Goal: Information Seeking & Learning: Learn about a topic

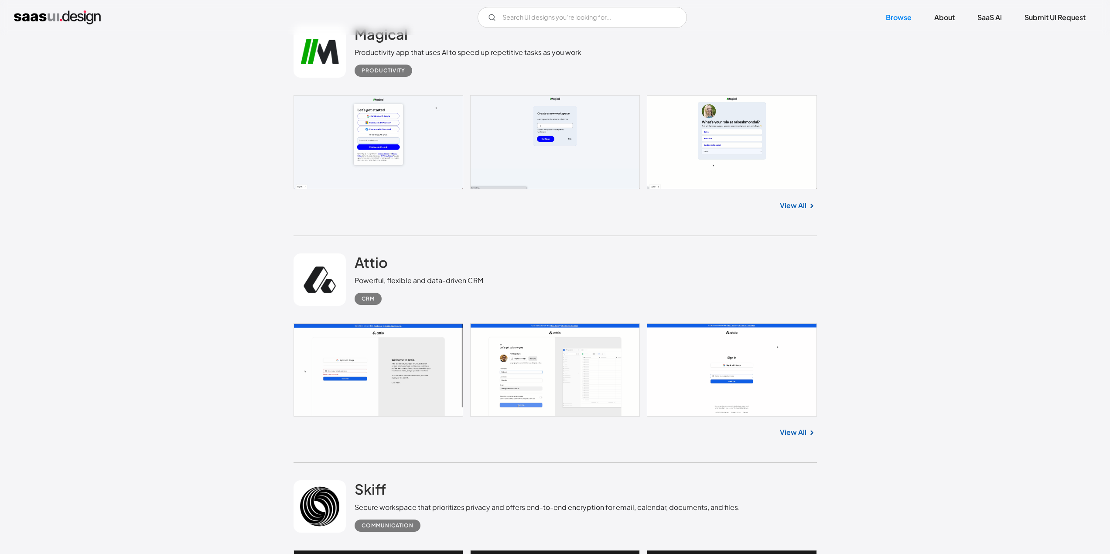
scroll to position [572, 0]
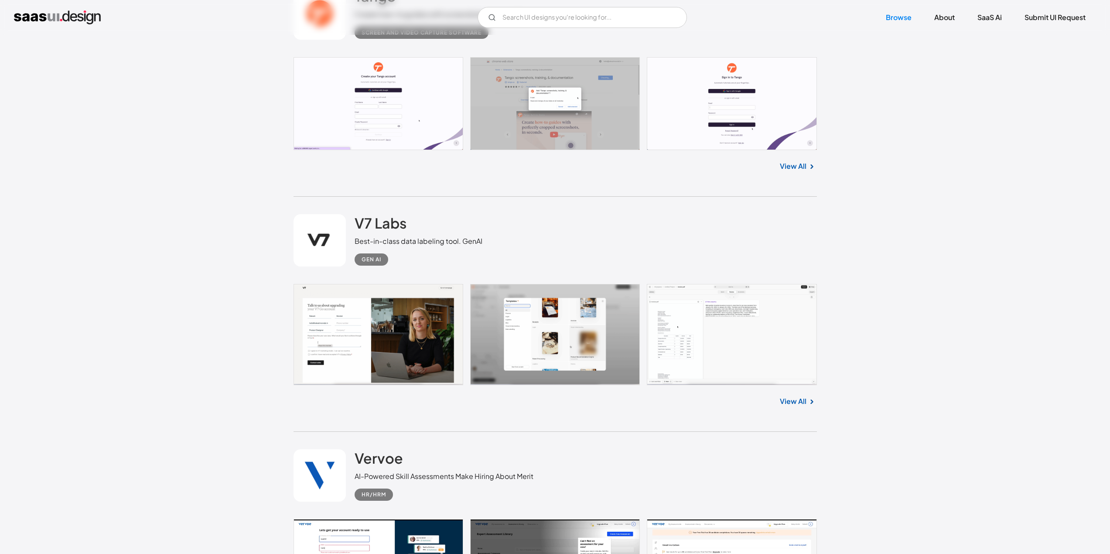
scroll to position [3159, 0]
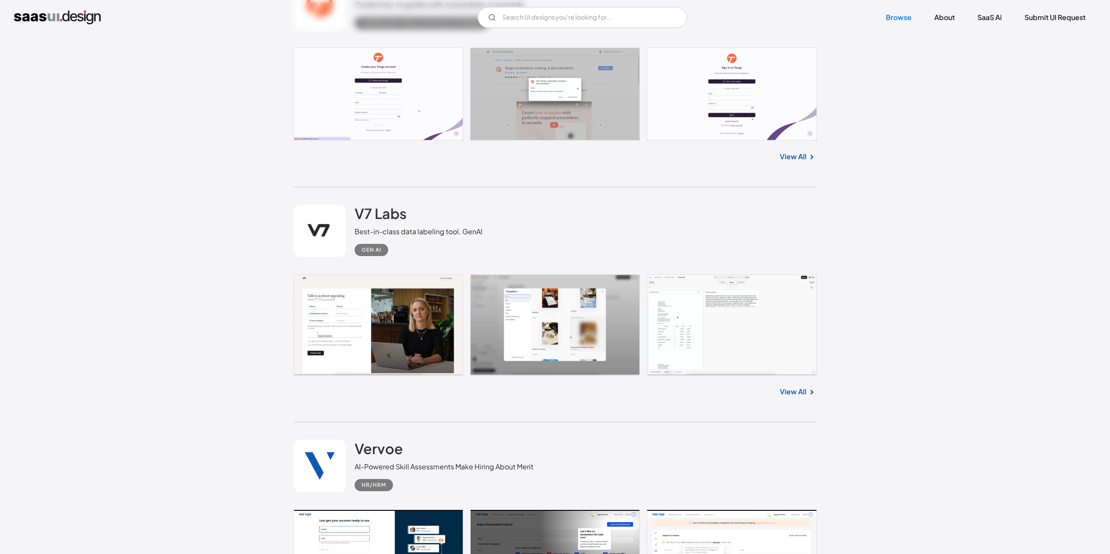
click at [506, 198] on div "V7 Labs Best-in-class data labeling tool. GenAI Gen AI" at bounding box center [554, 230] width 523 height 87
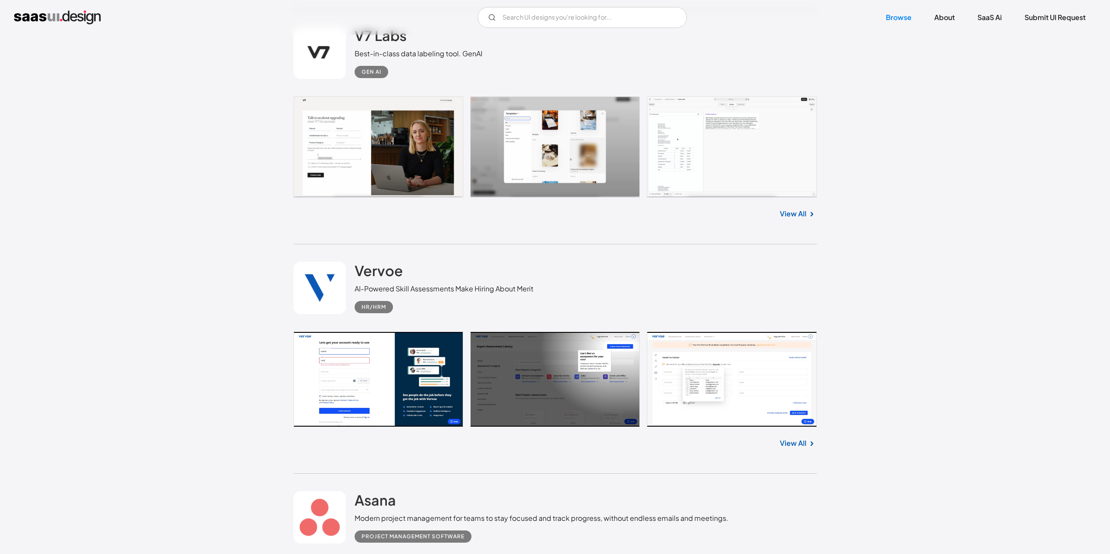
scroll to position [3338, 0]
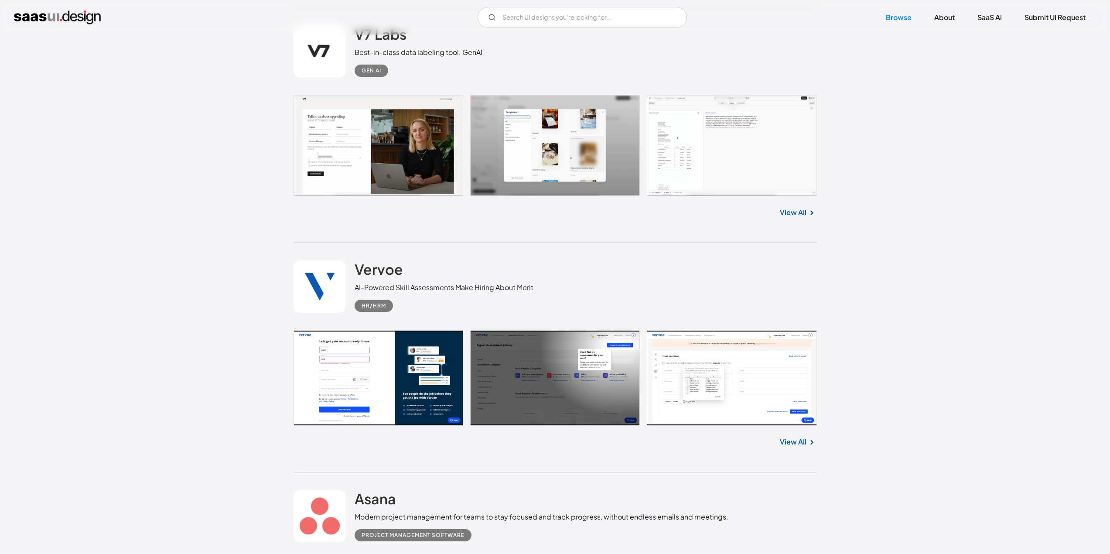
click at [522, 228] on div "V7 Labs Best-in-class data labeling tool. GenAI Gen AI No items found. View All" at bounding box center [554, 125] width 523 height 235
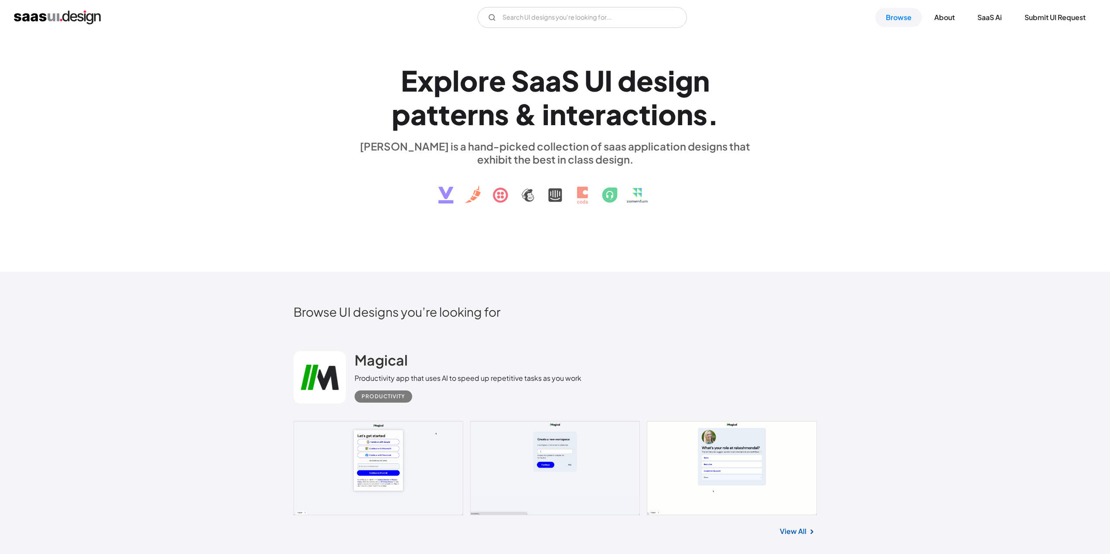
scroll to position [0, 0]
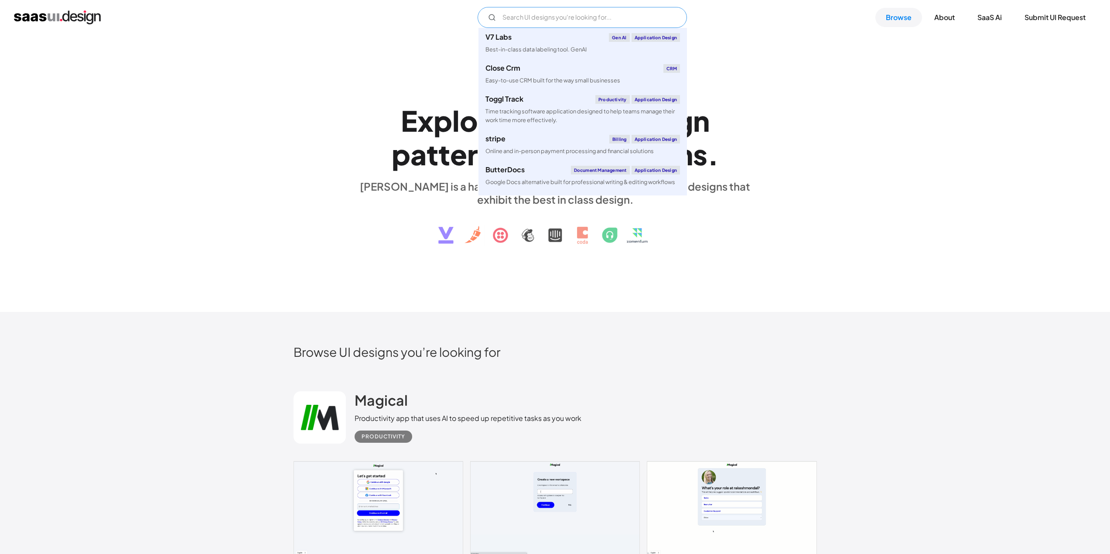
click at [544, 7] on input "Email Form" at bounding box center [581, 17] width 209 height 21
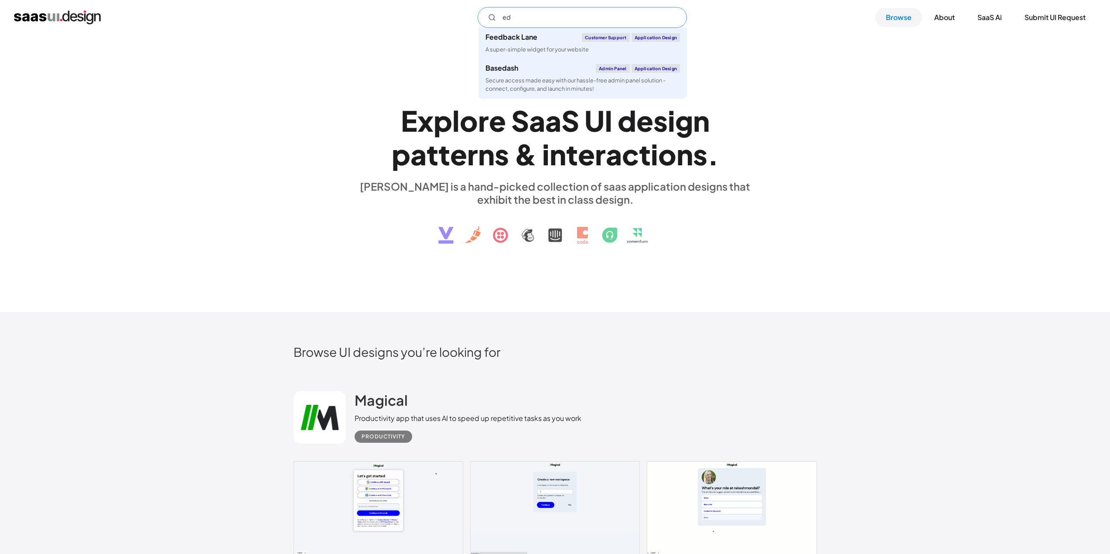
type input "e"
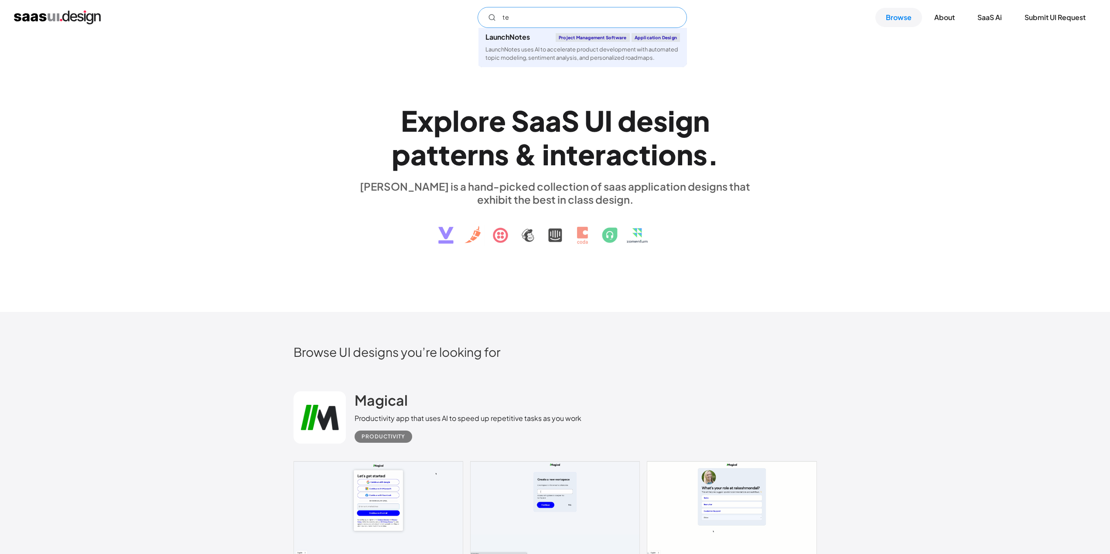
type input "t"
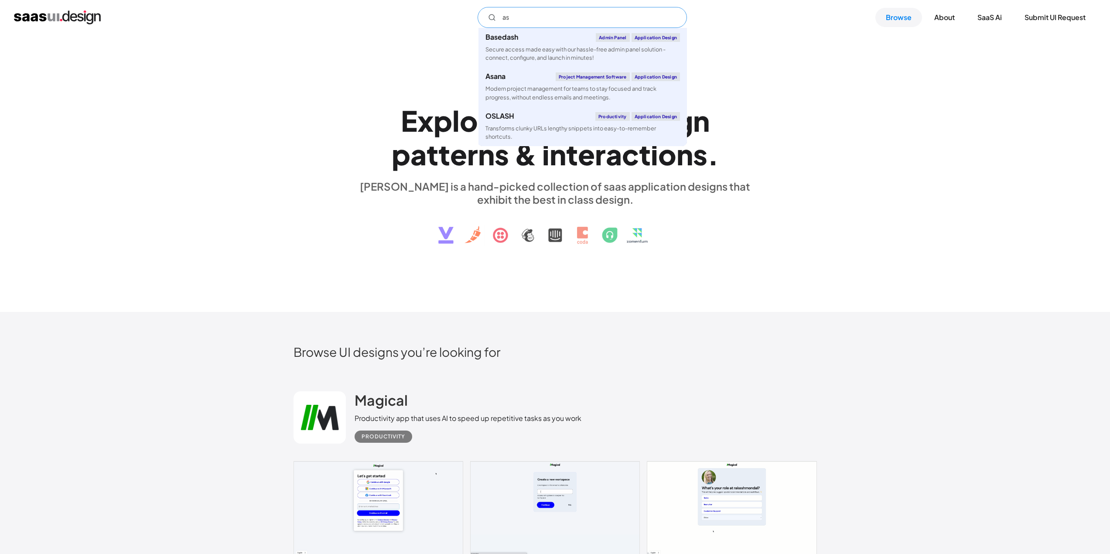
type input "a"
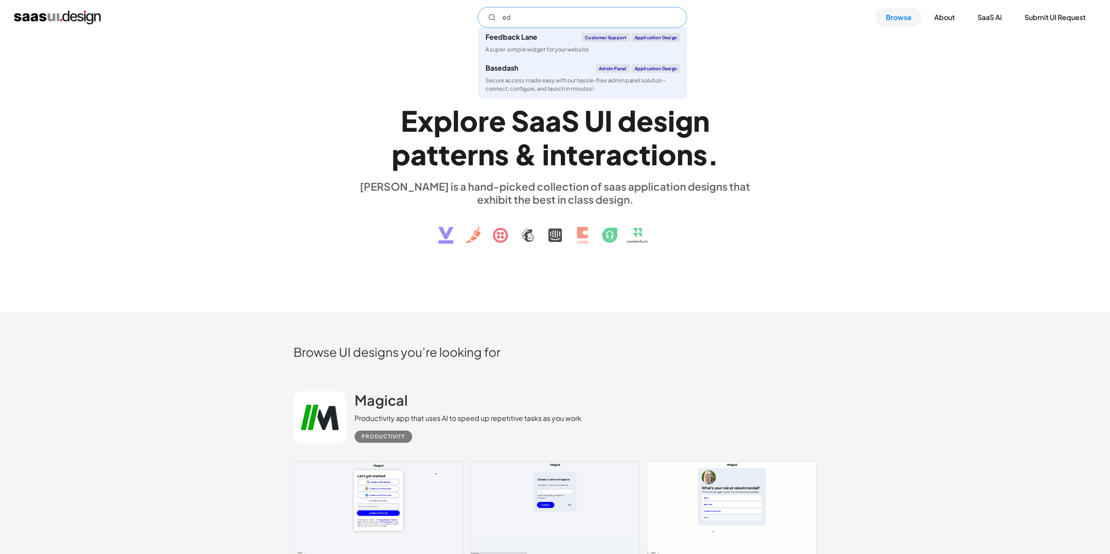
type input "e"
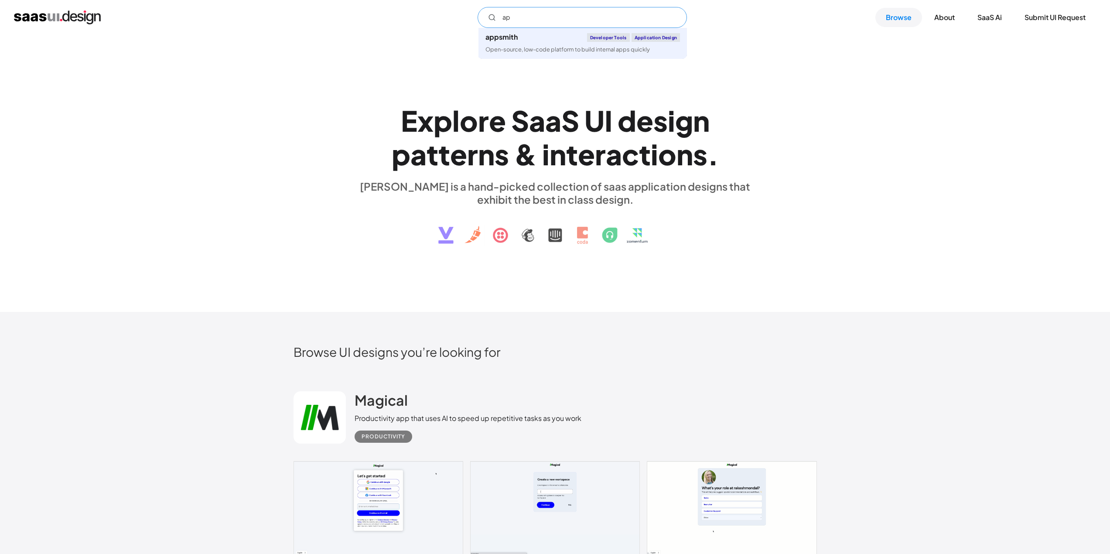
type input "a"
type input "p"
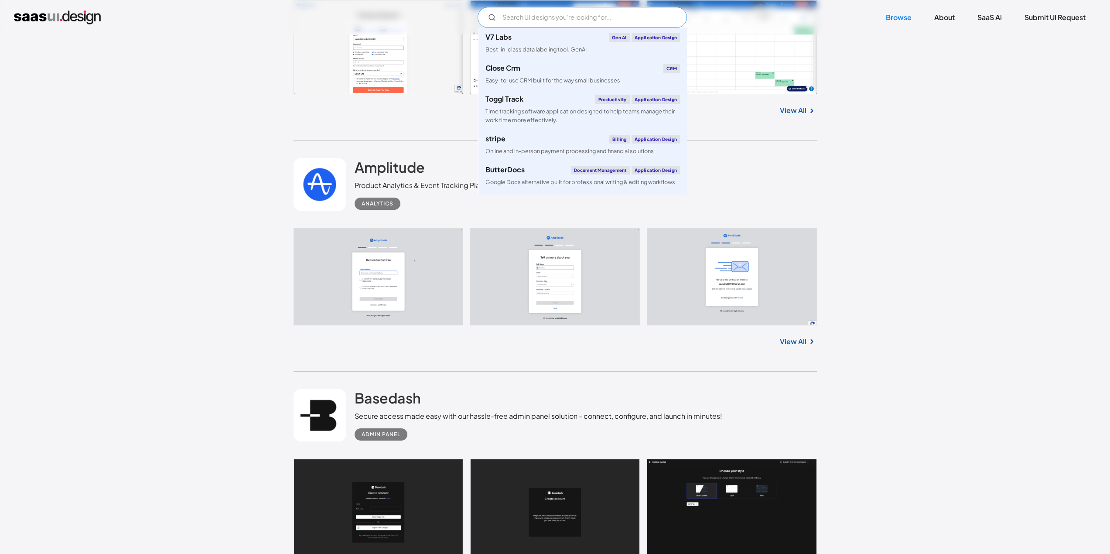
scroll to position [4441, 0]
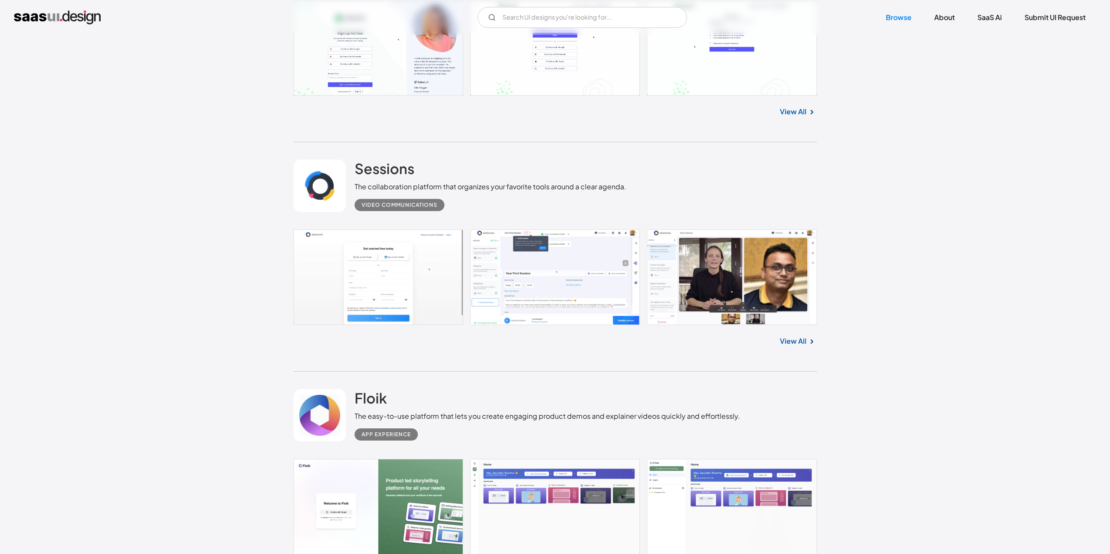
scroll to position [10770, 0]
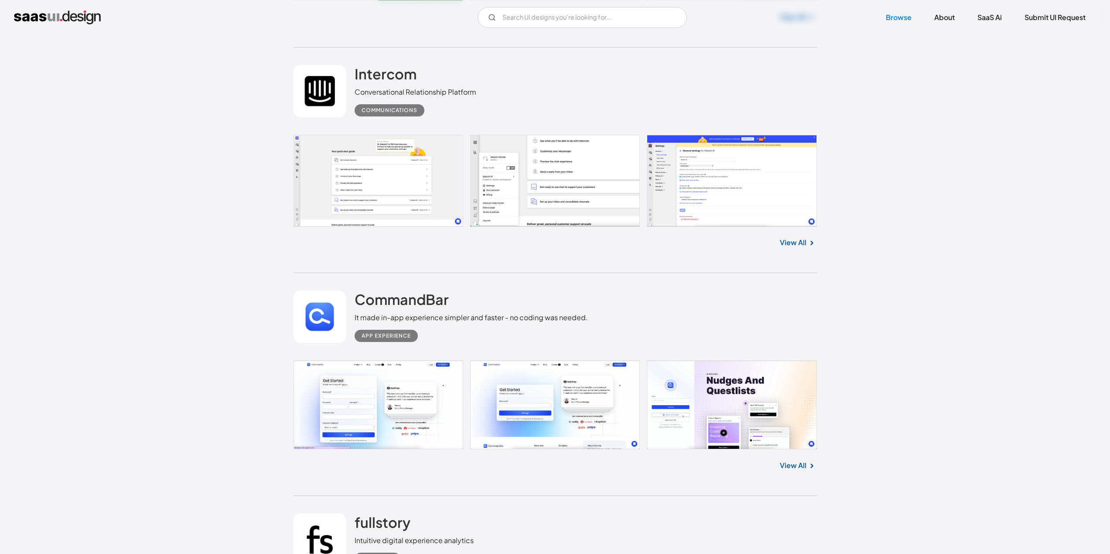
click at [77, 14] on img "home" at bounding box center [57, 17] width 87 height 14
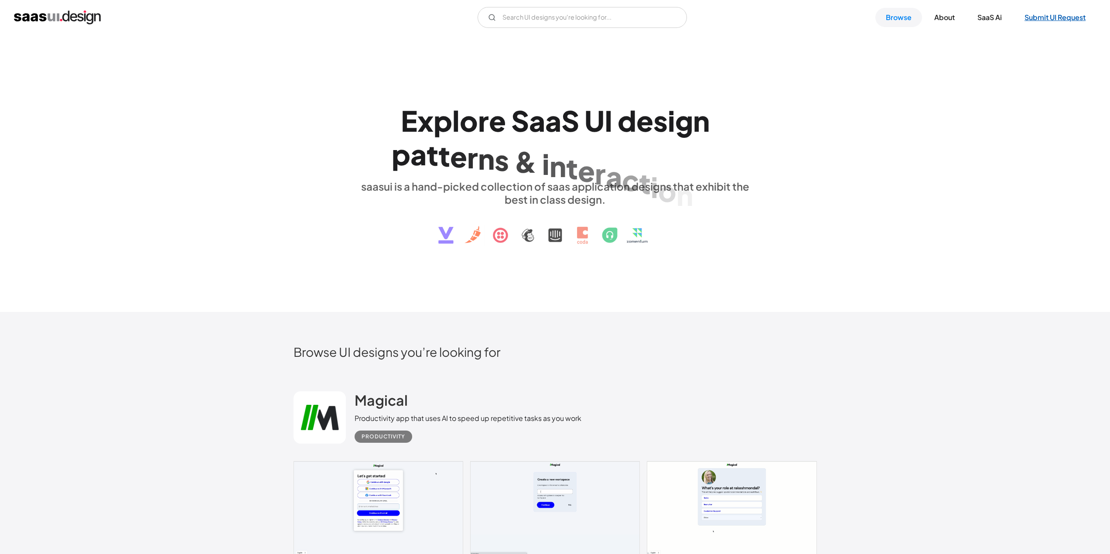
click at [1052, 23] on link "Submit UI Request" at bounding box center [1055, 17] width 82 height 19
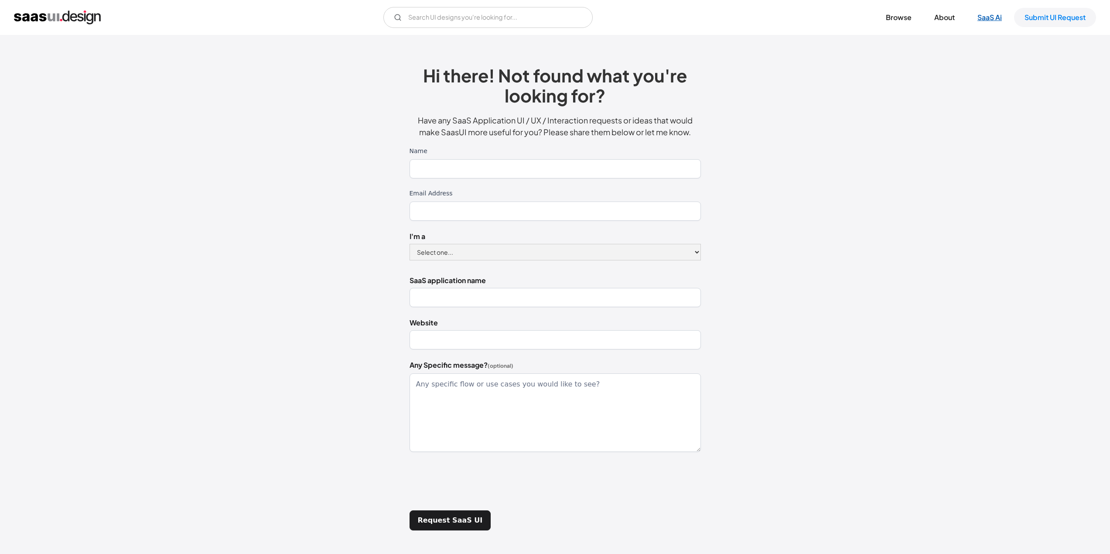
click at [987, 20] on link "SaaS Ai" at bounding box center [989, 17] width 45 height 19
click at [934, 19] on link "About" at bounding box center [943, 17] width 41 height 19
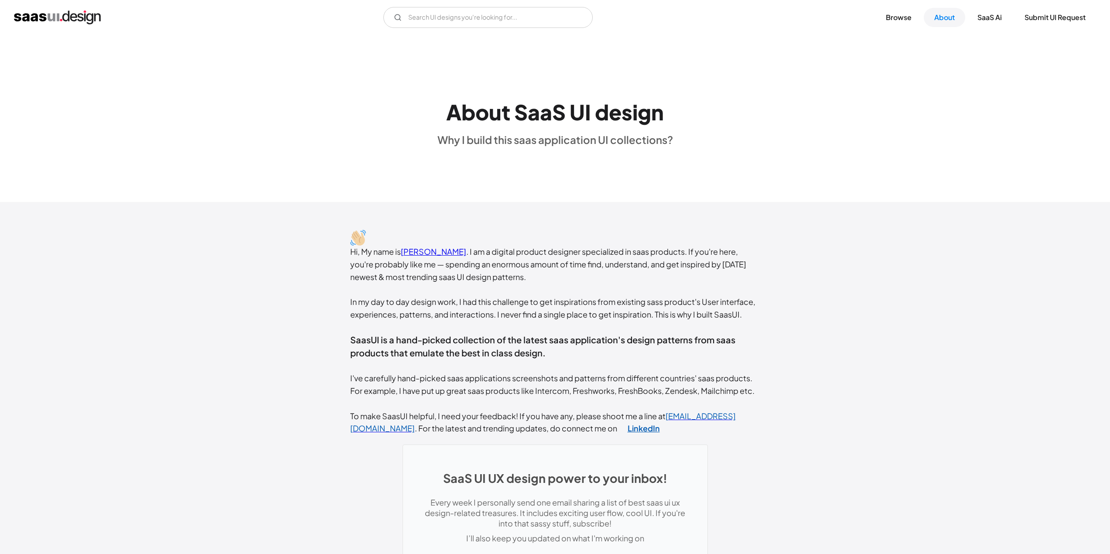
click at [617, 428] on link "LinkedIn" at bounding box center [643, 428] width 53 height 22
